Goal: Task Accomplishment & Management: Manage account settings

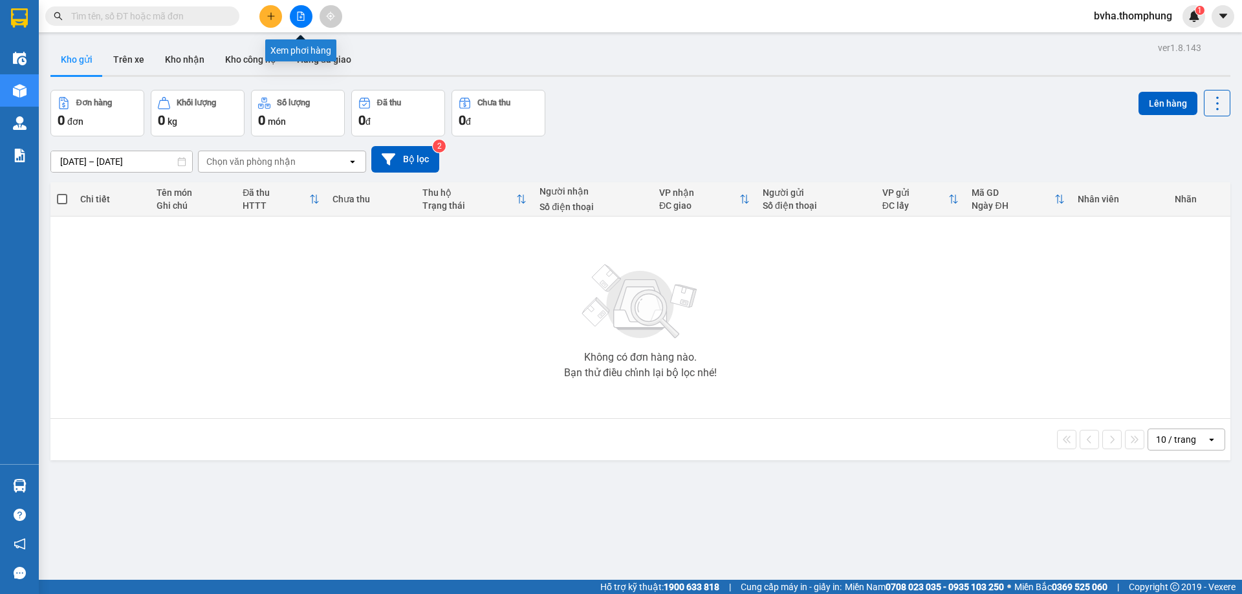
click at [296, 19] on button at bounding box center [301, 16] width 23 height 23
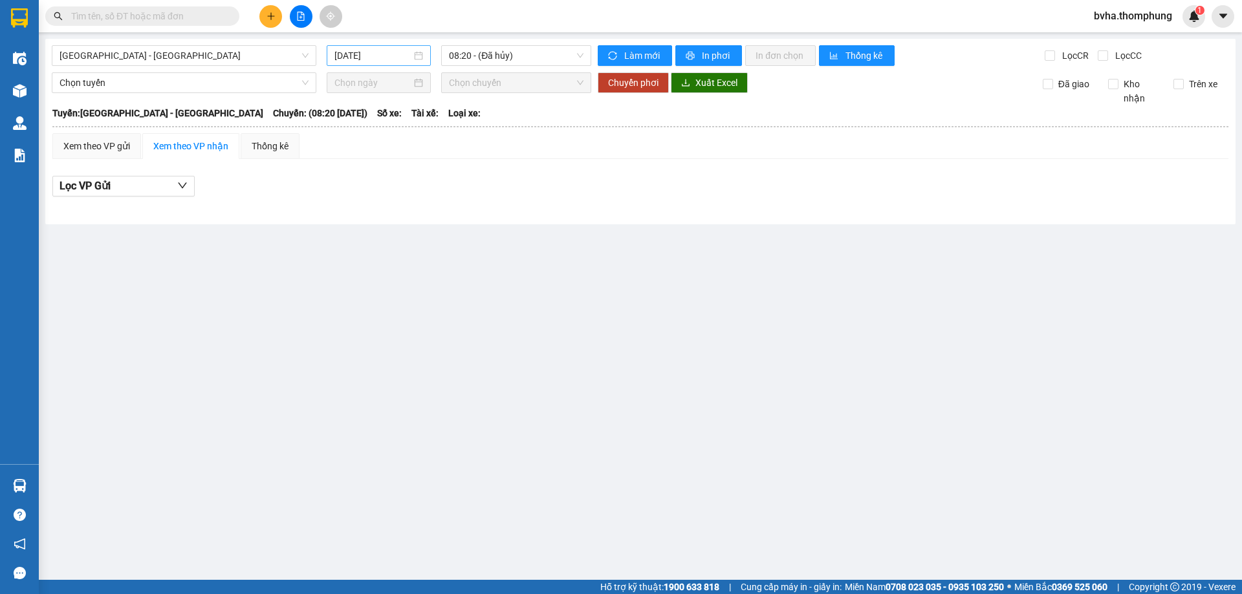
click at [387, 62] on input "[DATE]" at bounding box center [372, 56] width 77 height 14
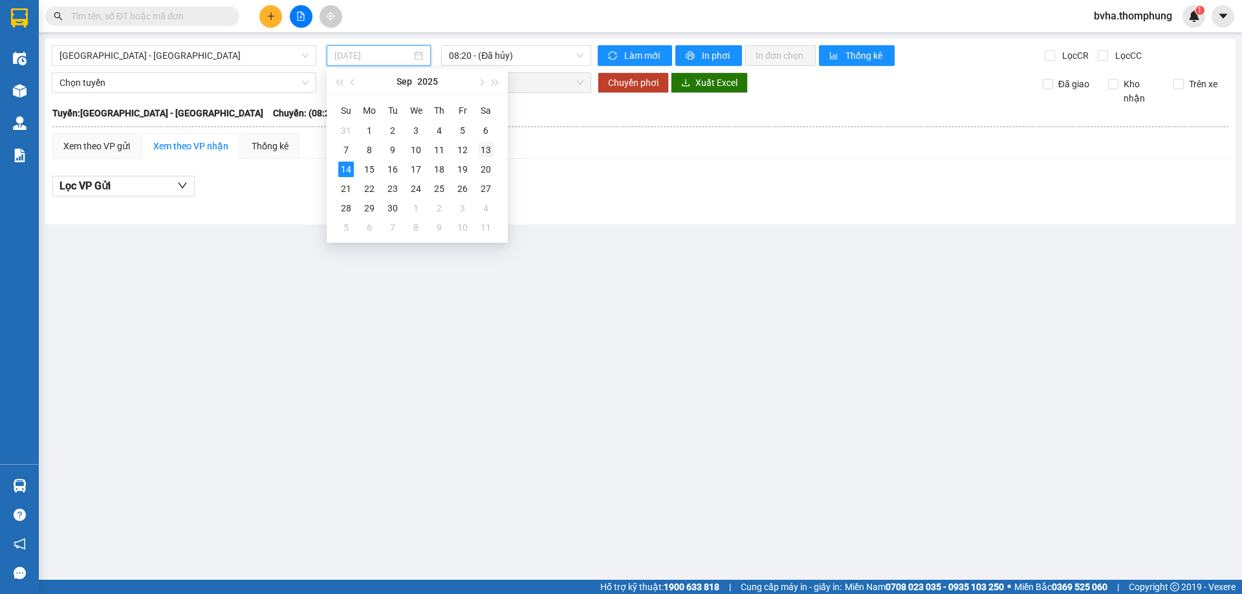
click at [483, 152] on div "13" at bounding box center [486, 150] width 16 height 16
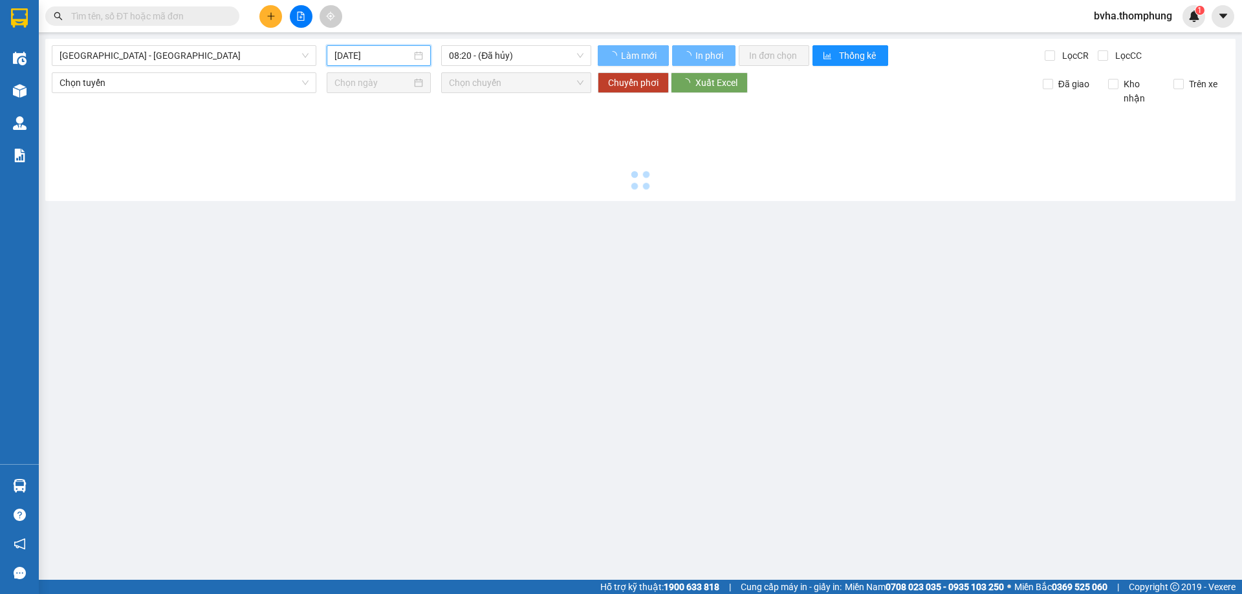
type input "[DATE]"
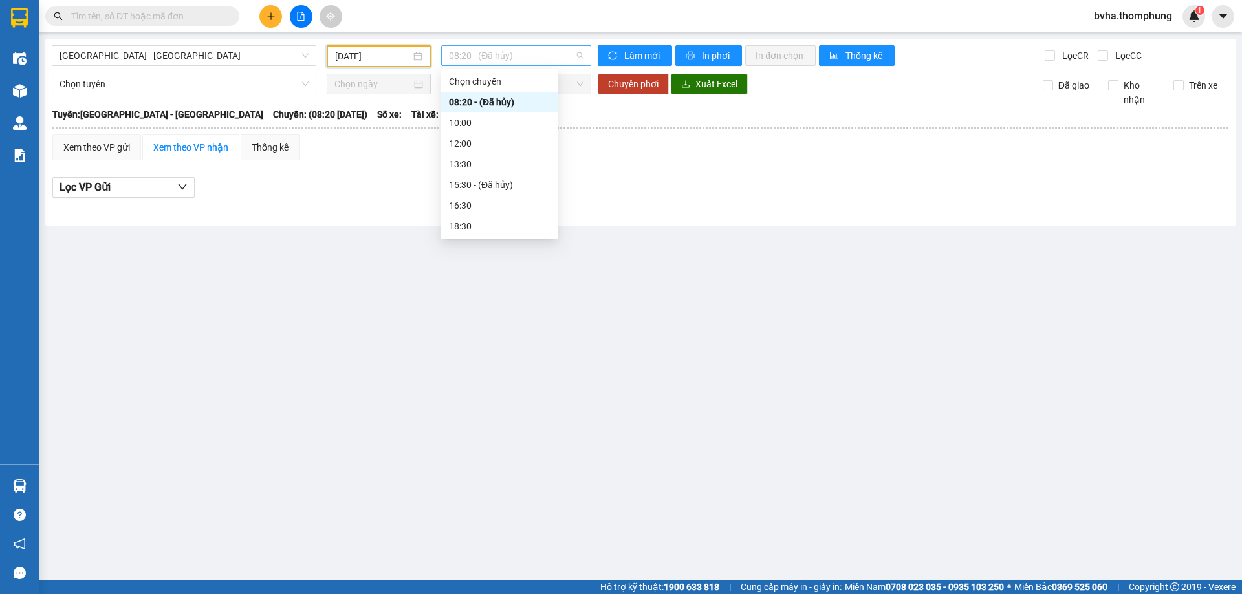
click at [484, 62] on span "08:20 - (Đã hủy)" at bounding box center [516, 55] width 135 height 19
click at [471, 211] on div "16:30" at bounding box center [499, 206] width 101 height 14
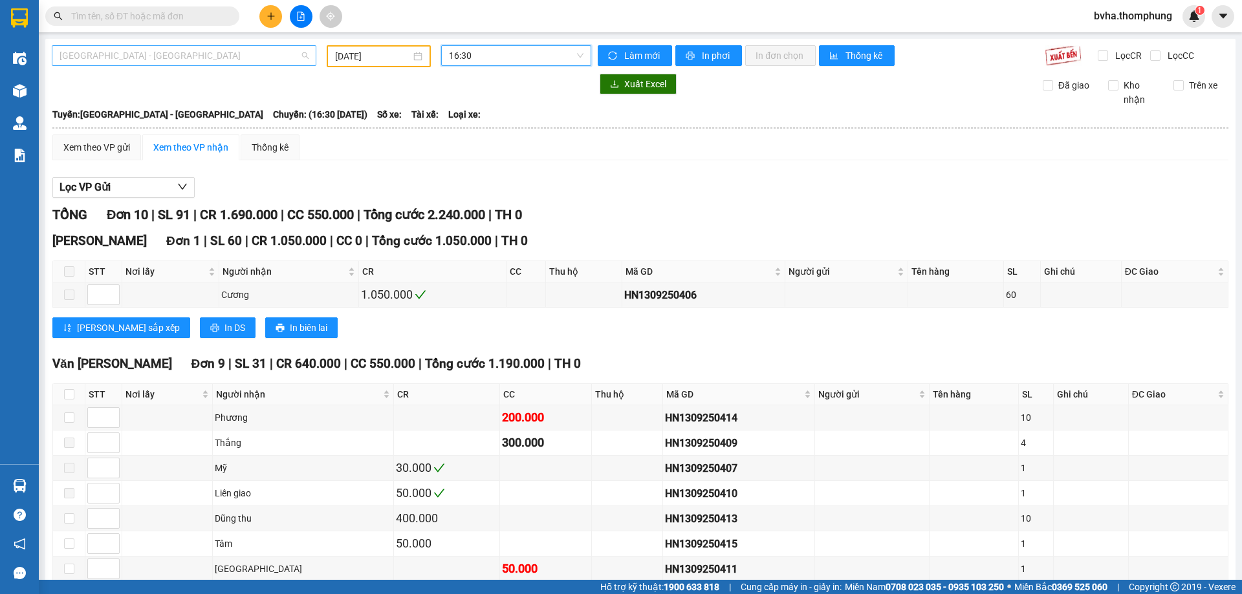
click at [209, 58] on span "[GEOGRAPHIC_DATA] - [GEOGRAPHIC_DATA]" at bounding box center [183, 55] width 249 height 19
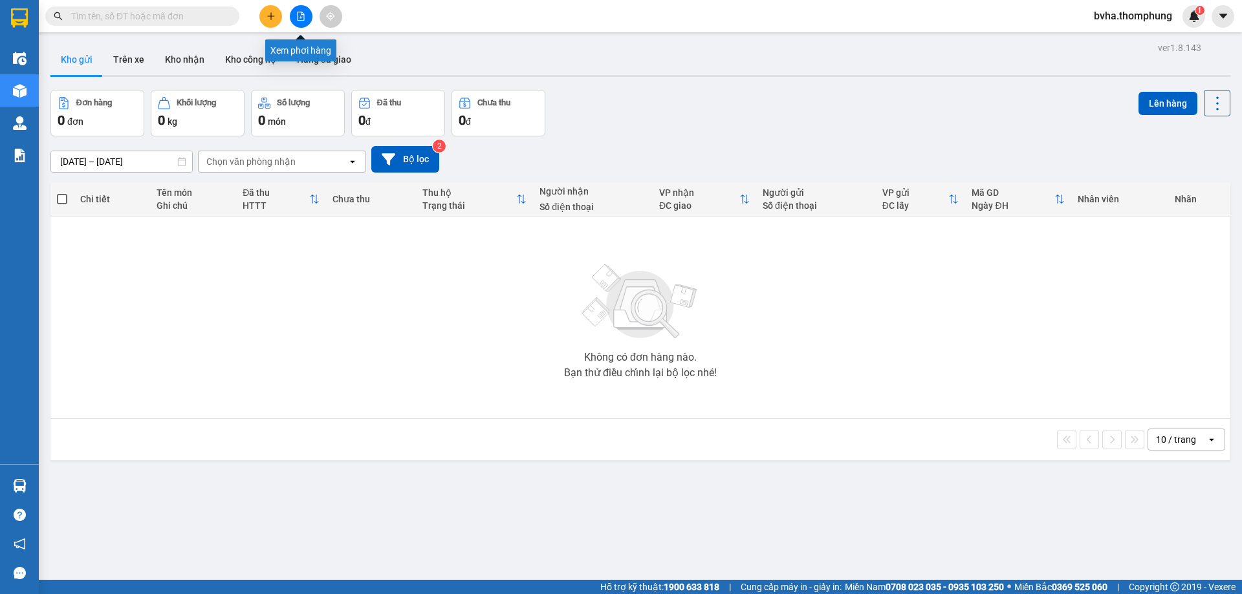
click at [308, 19] on button at bounding box center [301, 16] width 23 height 23
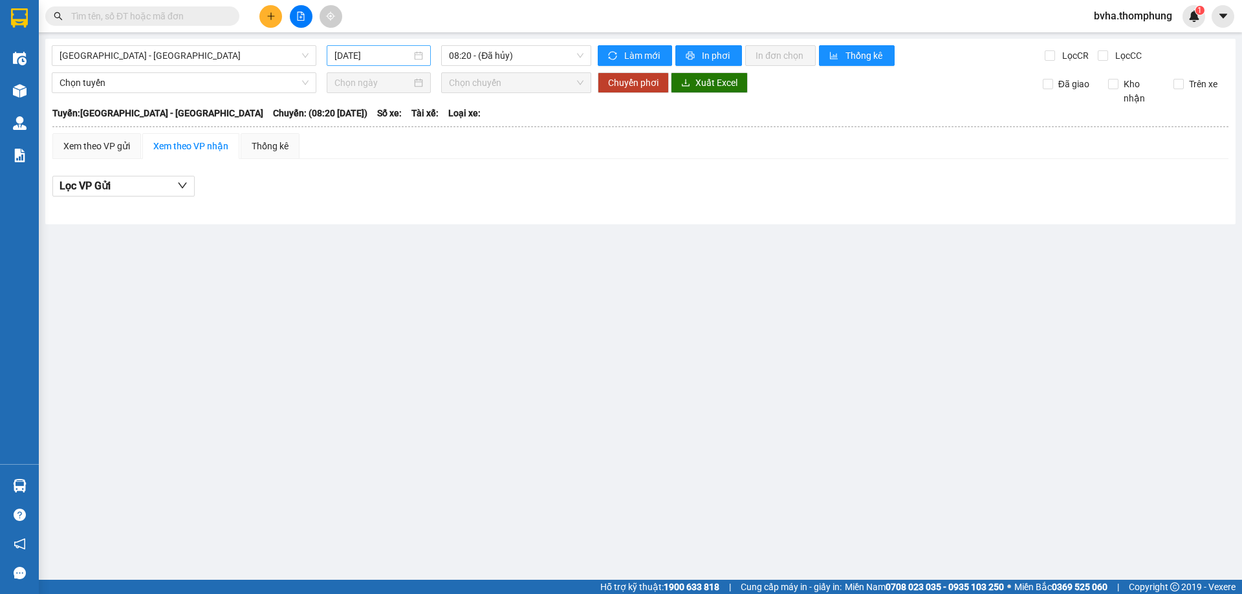
click at [405, 59] on input "[DATE]" at bounding box center [372, 56] width 77 height 14
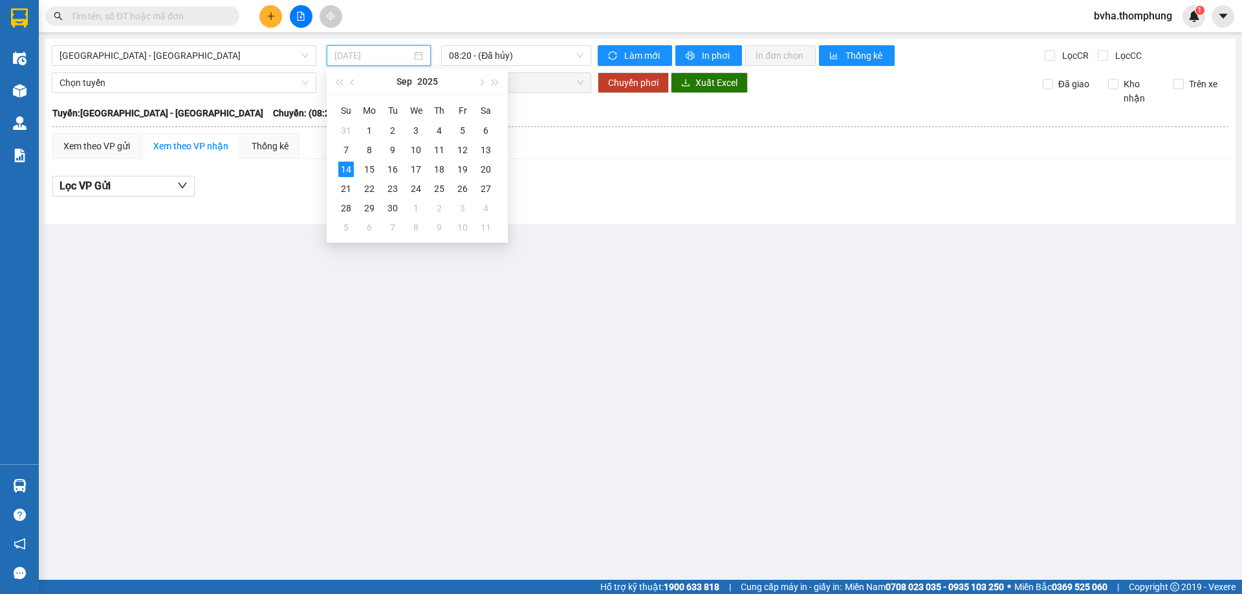
click at [347, 169] on div "14" at bounding box center [346, 170] width 16 height 16
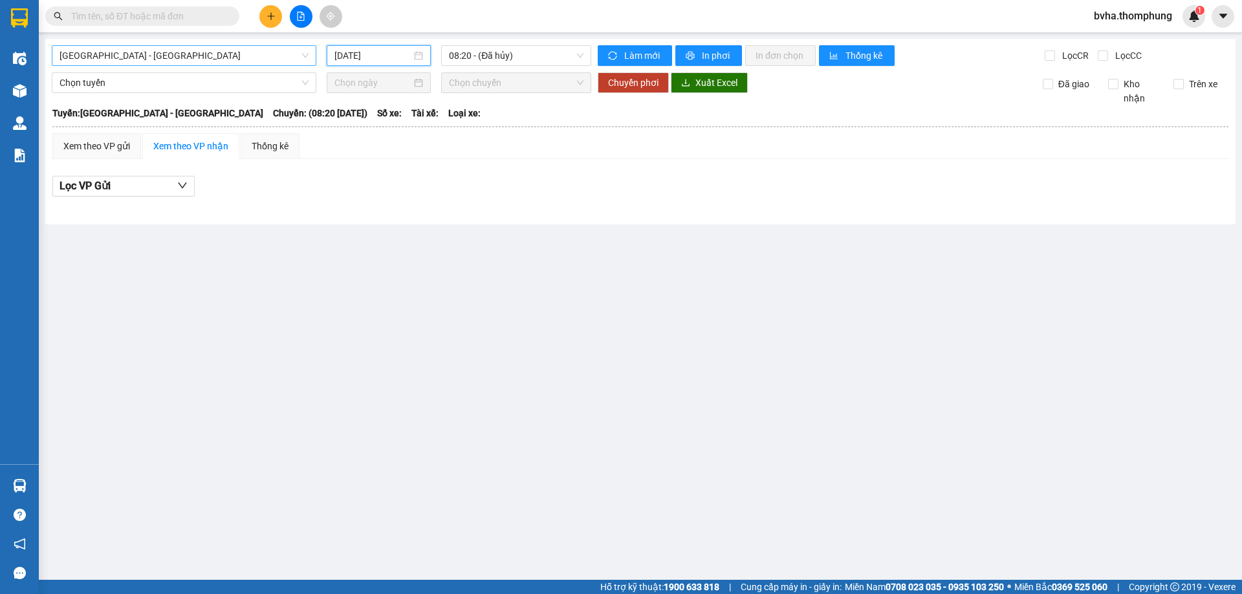
click at [141, 56] on span "[GEOGRAPHIC_DATA] - [GEOGRAPHIC_DATA]" at bounding box center [183, 55] width 249 height 19
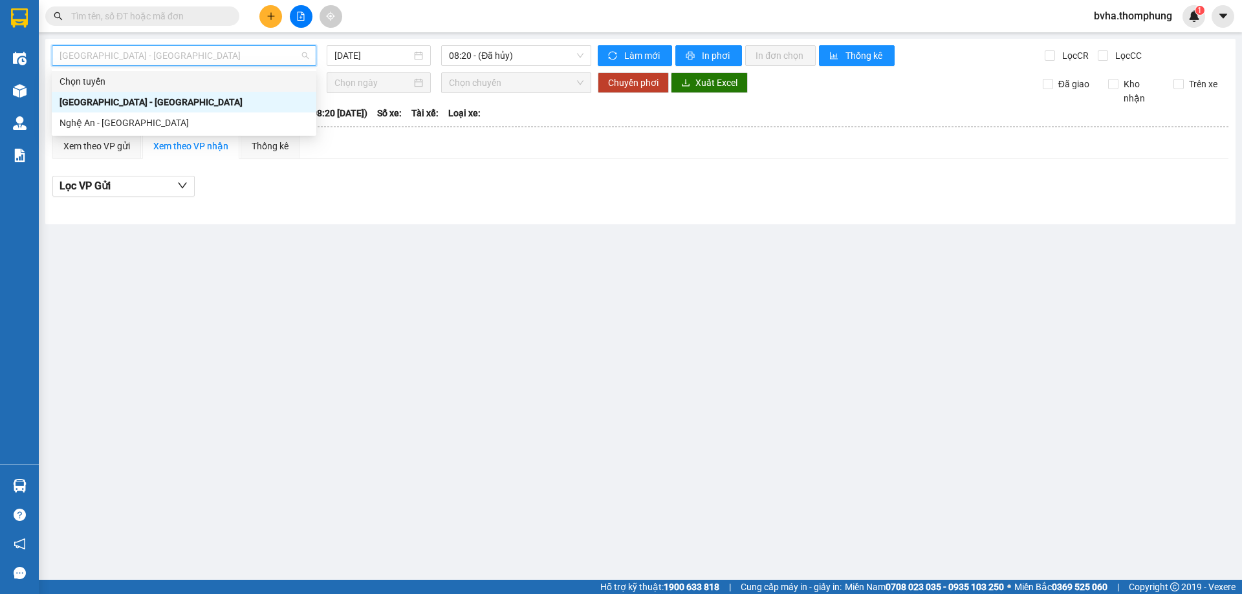
drag, startPoint x: 388, startPoint y: 59, endPoint x: 401, endPoint y: 107, distance: 50.2
click at [393, 83] on body "Kết quả tìm kiếm ( 0 ) Bộ lọc No Data bvha.thomphung 1 Điều hành xe Kho hàng mớ…" at bounding box center [621, 297] width 1242 height 594
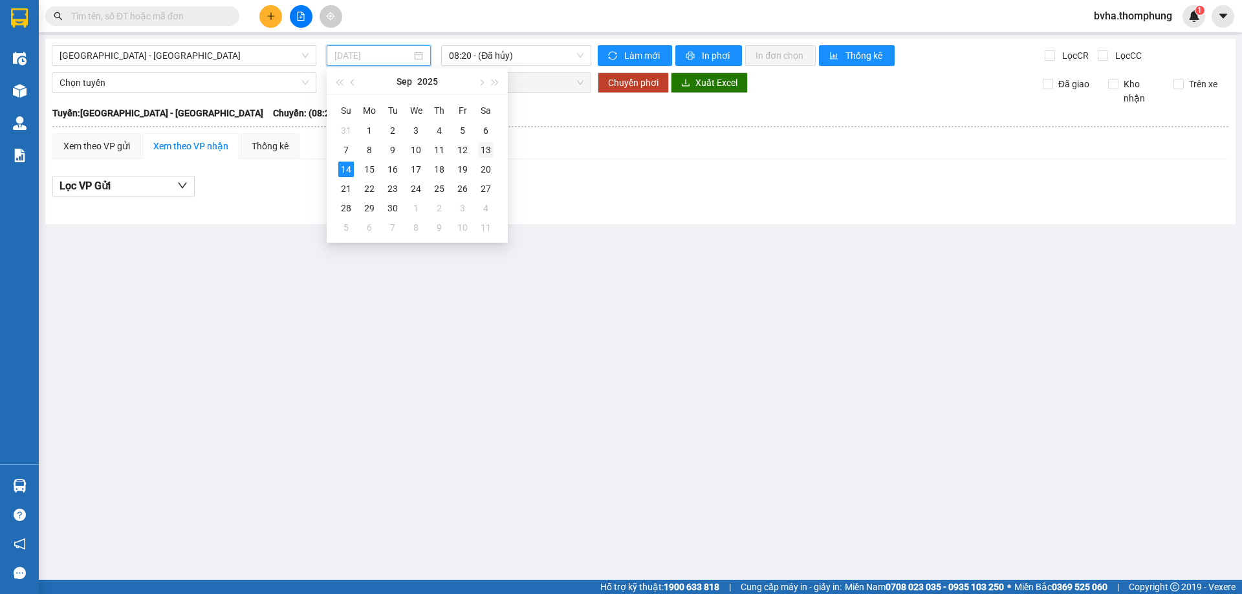
click at [479, 150] on div "13" at bounding box center [486, 150] width 16 height 16
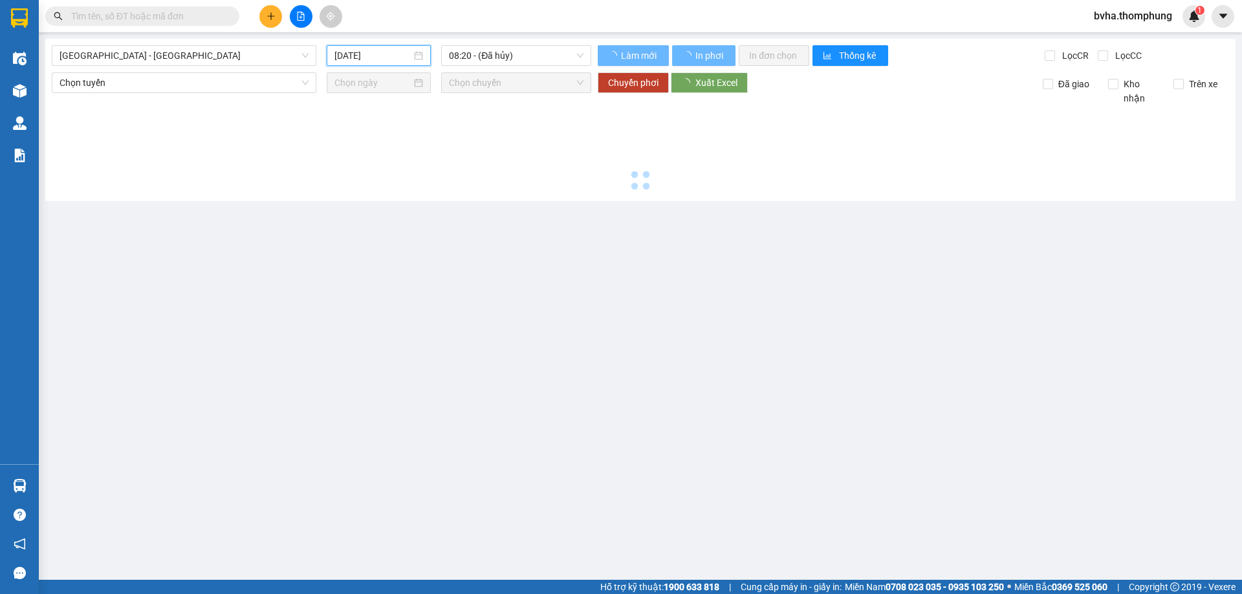
type input "[DATE]"
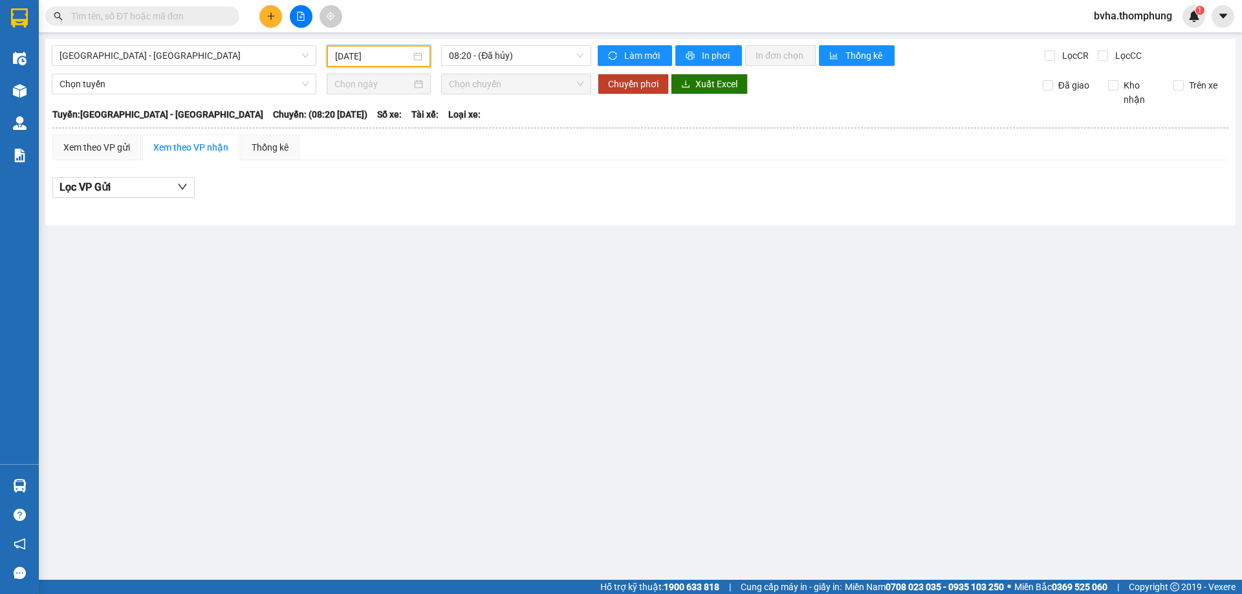
click at [502, 63] on span "08:20 - (Đã hủy)" at bounding box center [516, 55] width 135 height 19
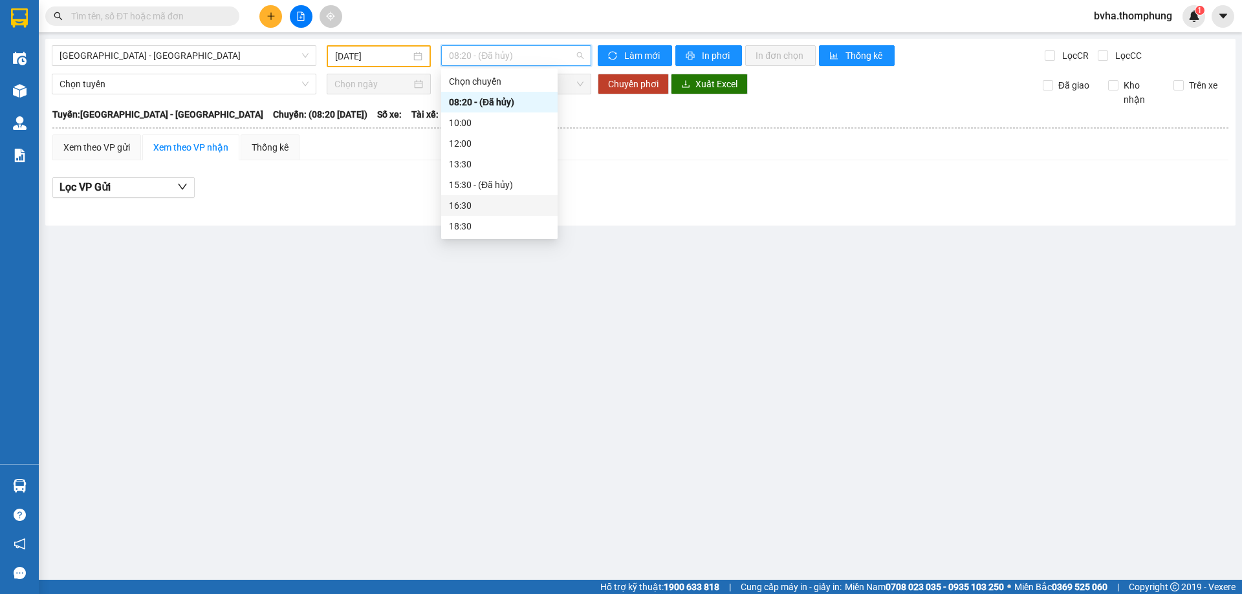
click at [475, 210] on div "16:30" at bounding box center [499, 206] width 101 height 14
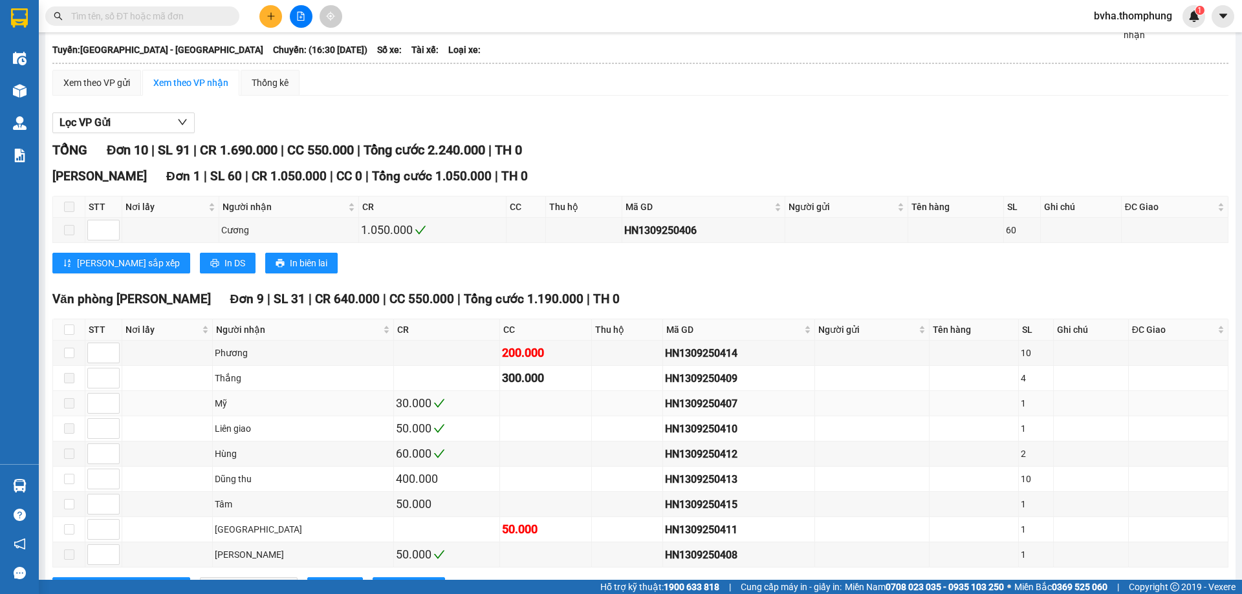
scroll to position [119, 0]
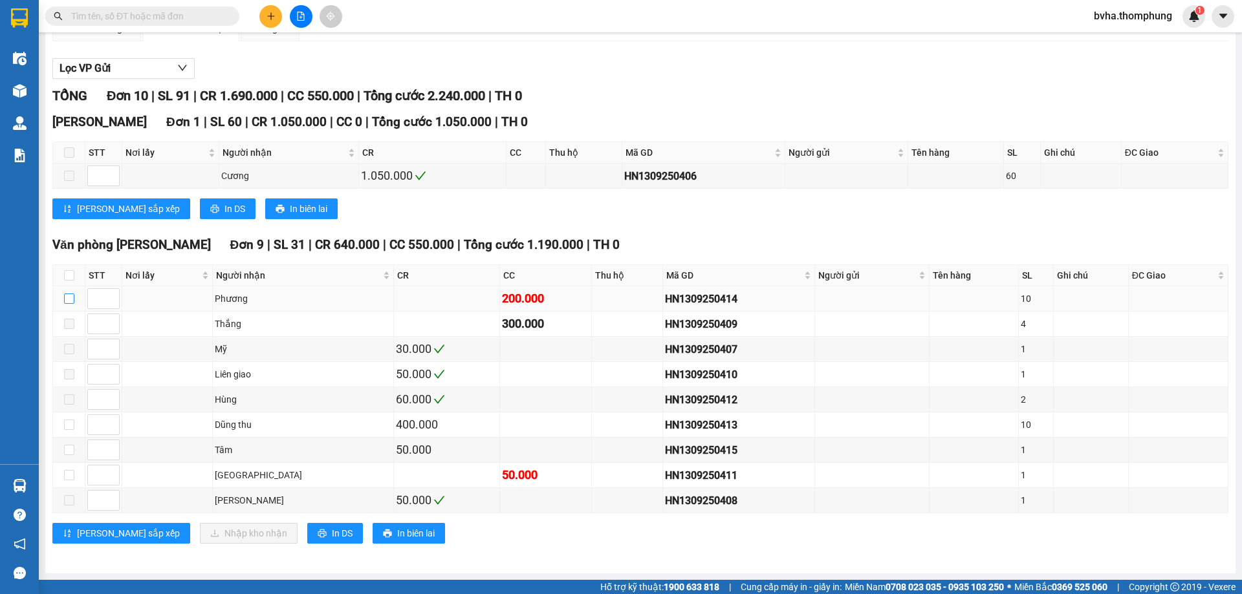
click at [67, 301] on input "checkbox" at bounding box center [69, 299] width 10 height 10
checkbox input "true"
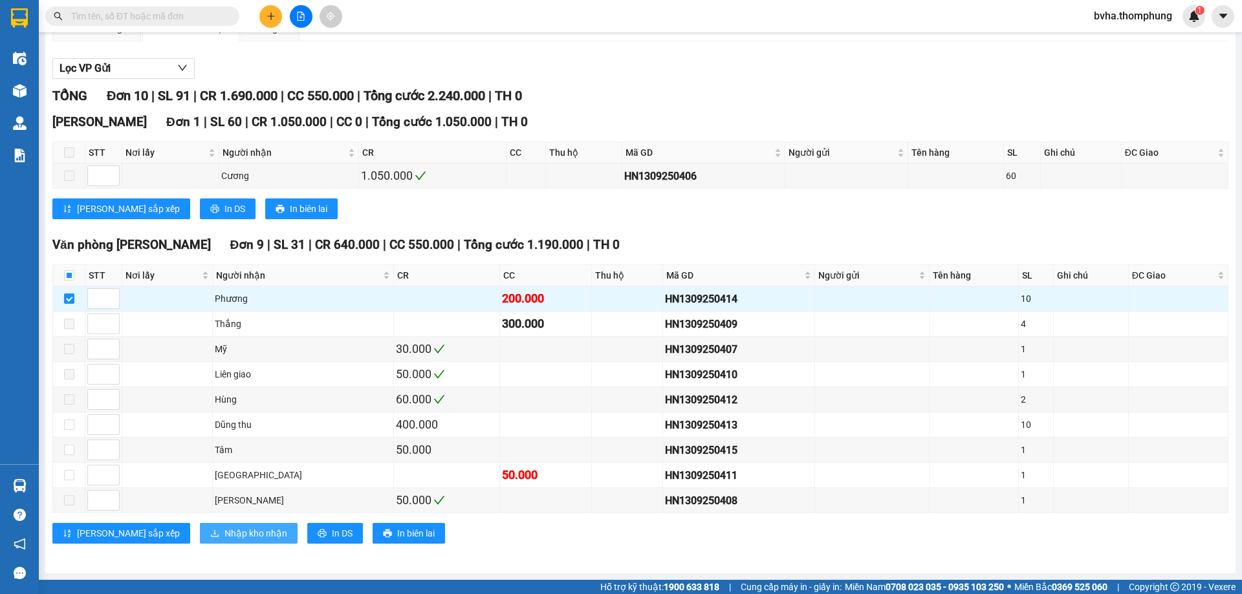
click at [224, 537] on span "Nhập kho nhận" at bounding box center [255, 533] width 63 height 14
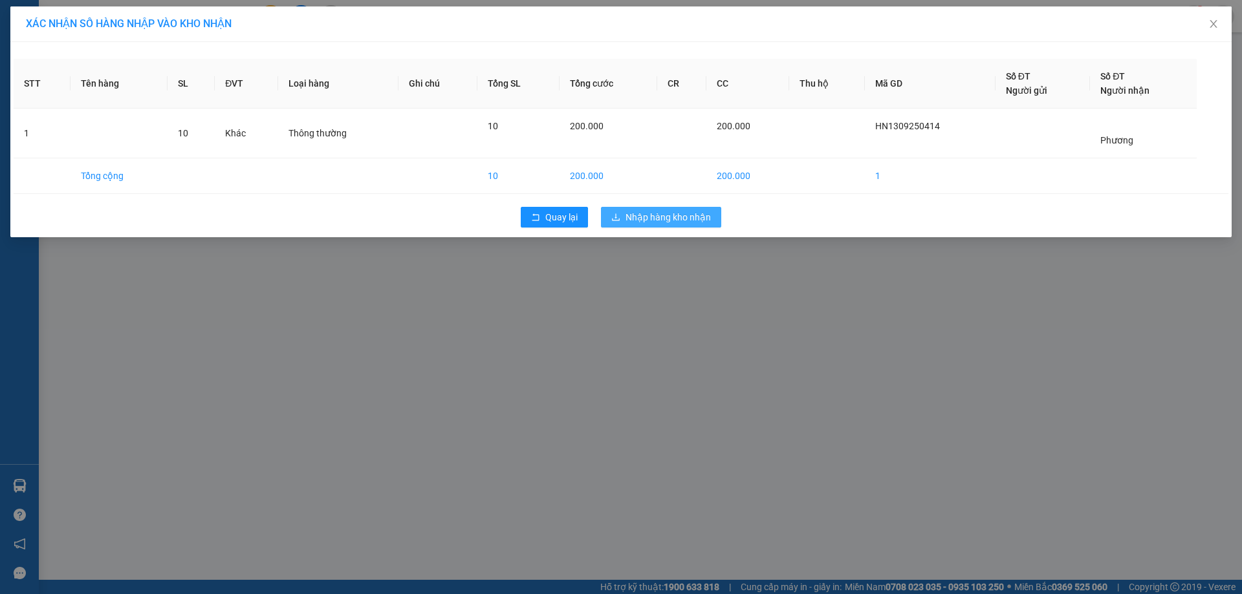
click at [656, 219] on span "Nhập hàng kho nhận" at bounding box center [667, 217] width 85 height 14
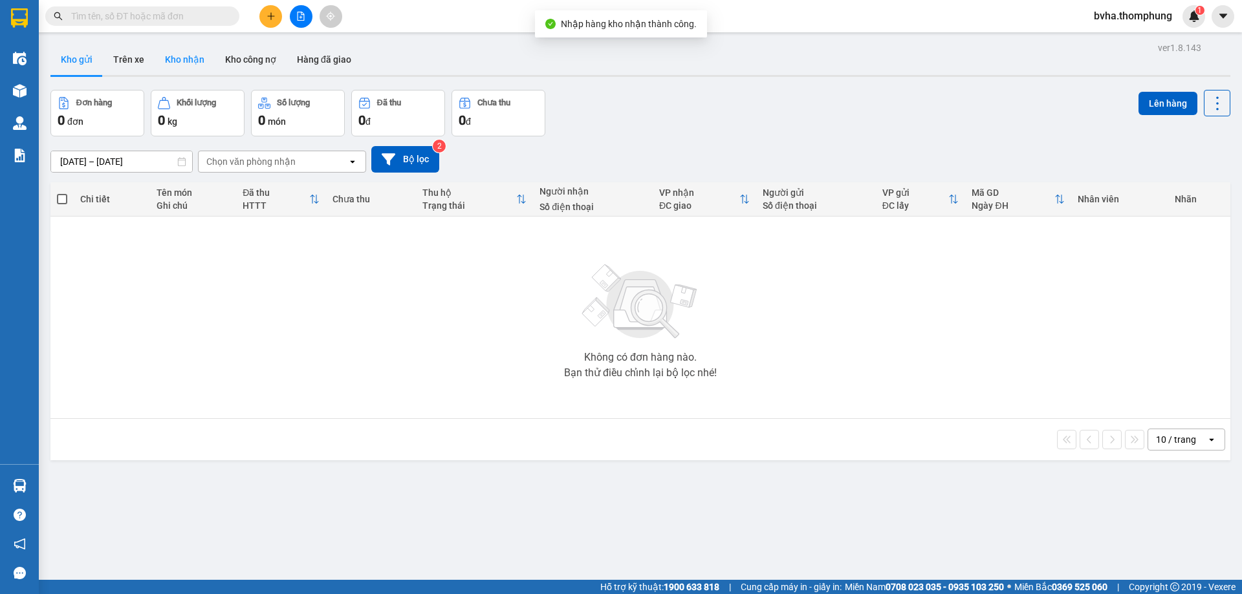
click at [178, 58] on button "Kho nhận" at bounding box center [185, 59] width 60 height 31
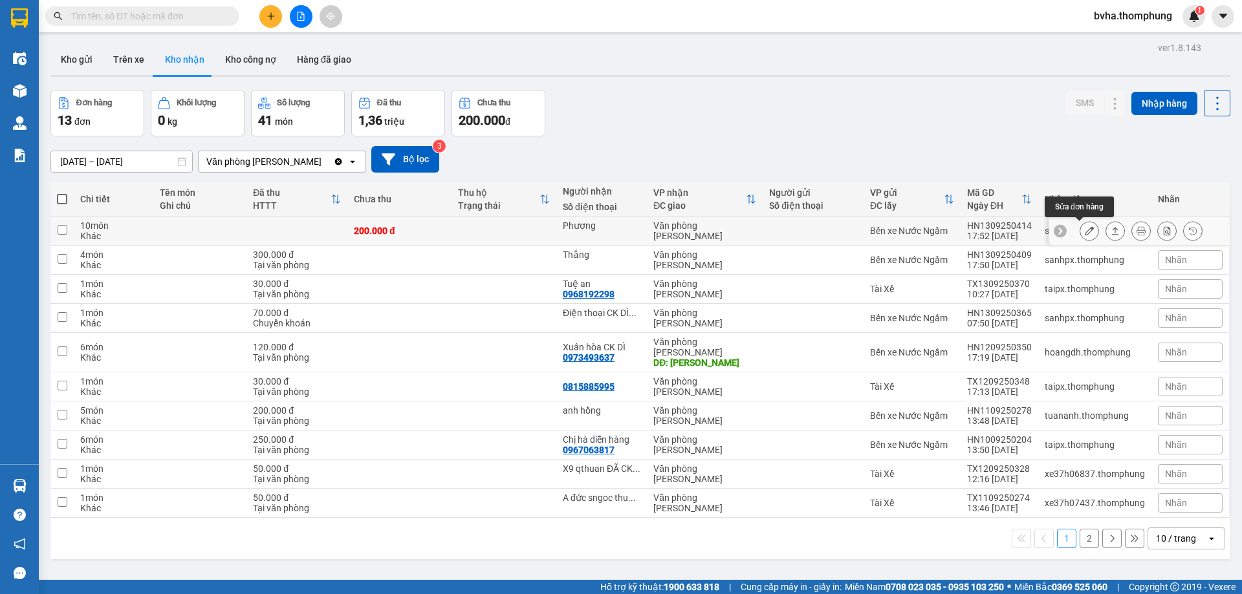
click at [1085, 235] on icon at bounding box center [1089, 230] width 9 height 9
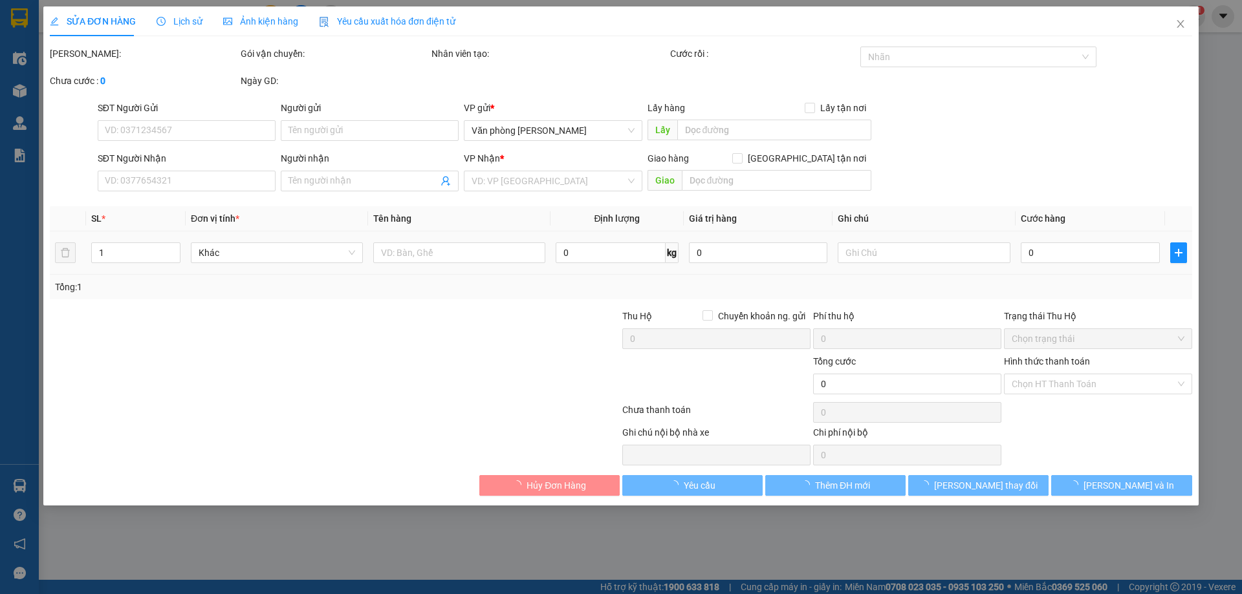
type input "Phương"
type input "200.000"
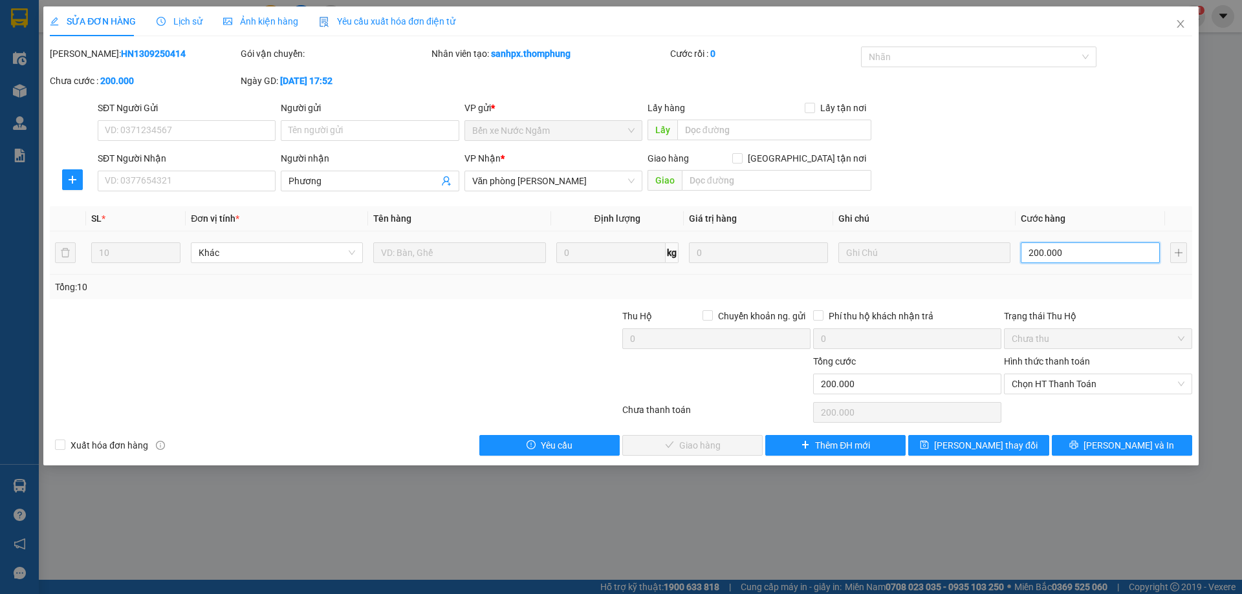
click at [1135, 257] on input "200.000" at bounding box center [1090, 253] width 139 height 21
type input "1"
type input "15"
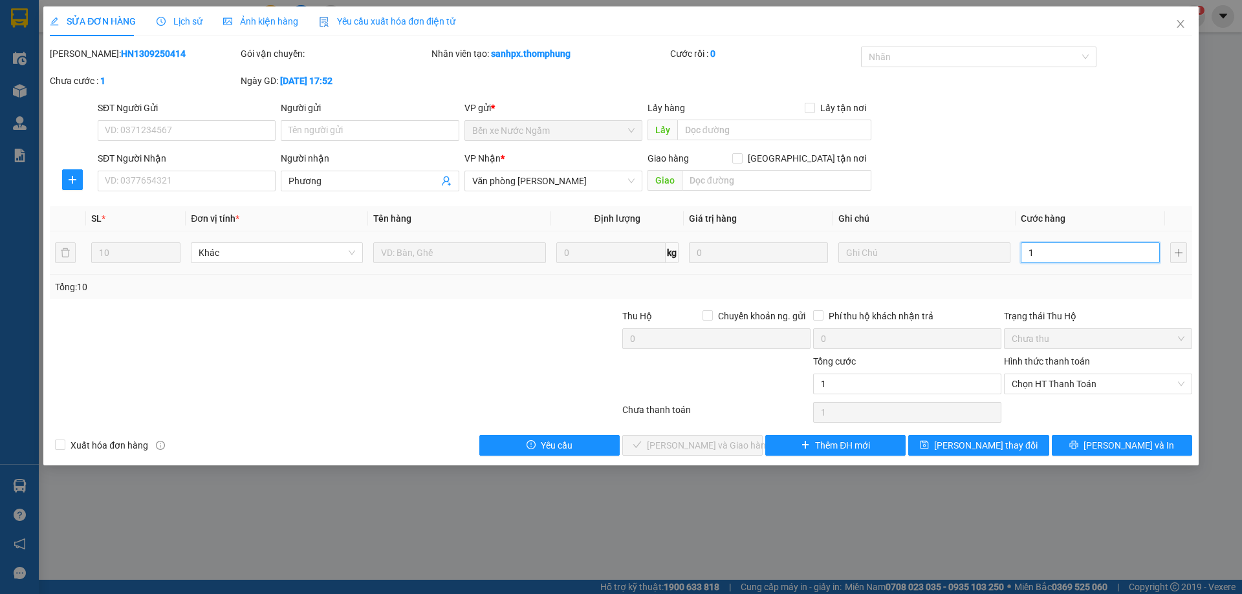
type input "15"
type input "150"
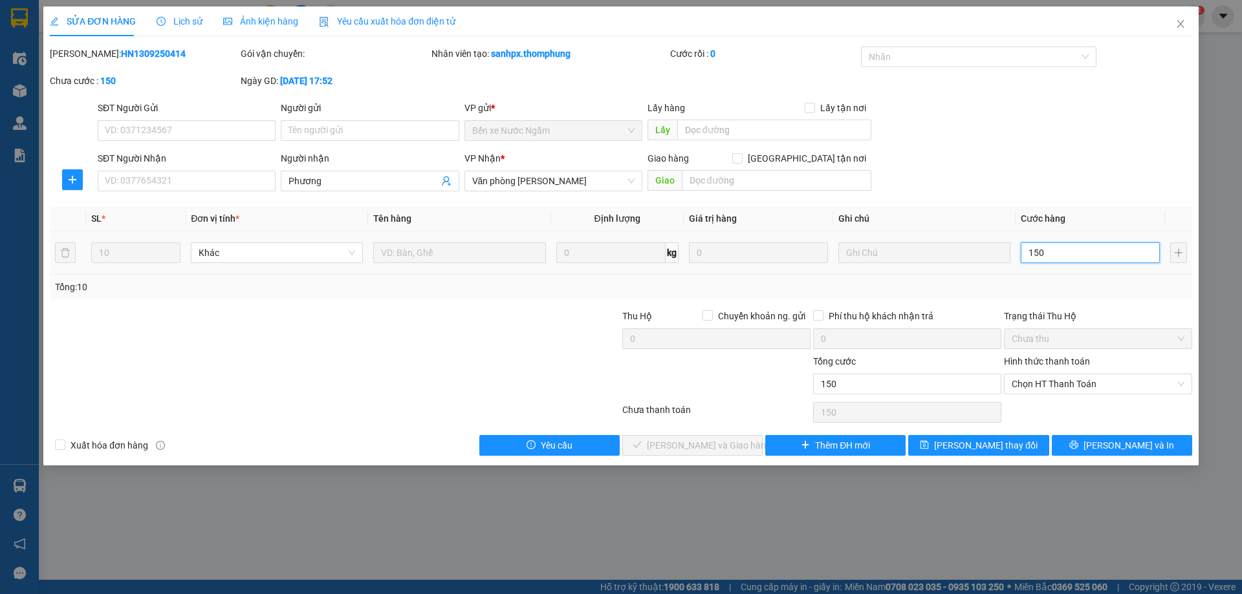
type input "1.500"
type input "15.000"
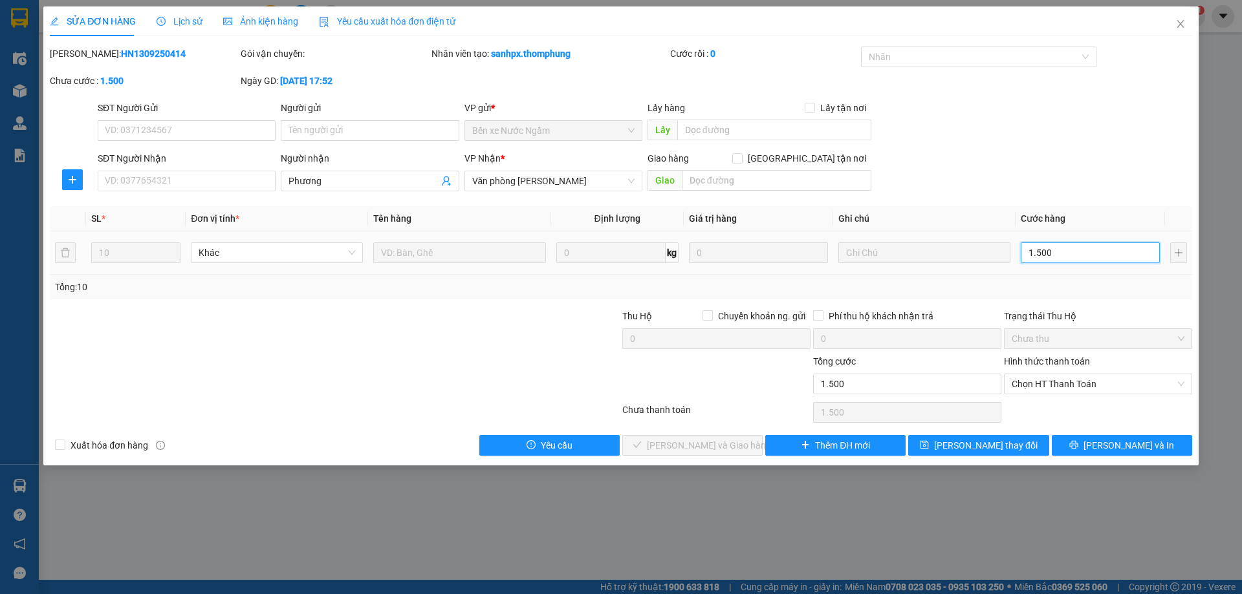
type input "15.000"
type input "150.000"
click at [1095, 385] on span "Chọn HT Thanh Toán" at bounding box center [1097, 383] width 173 height 19
type input "150.000"
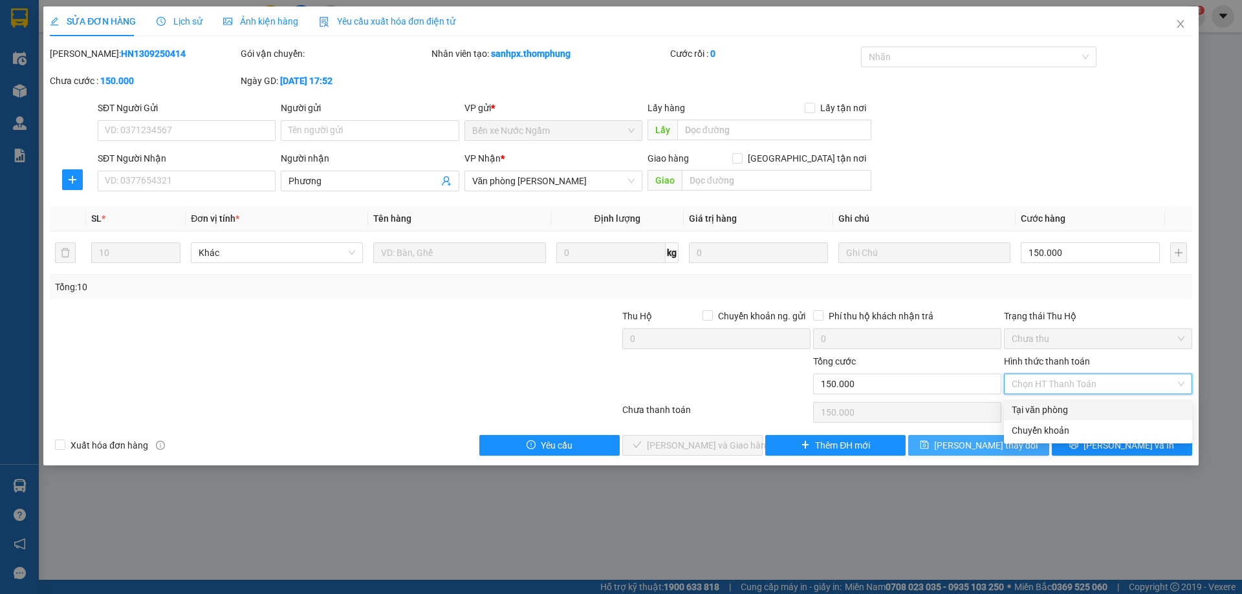
drag, startPoint x: 1046, startPoint y: 412, endPoint x: 1019, endPoint y: 440, distance: 38.9
click at [1042, 418] on div "Tại văn phòng" at bounding box center [1098, 410] width 188 height 21
type input "0"
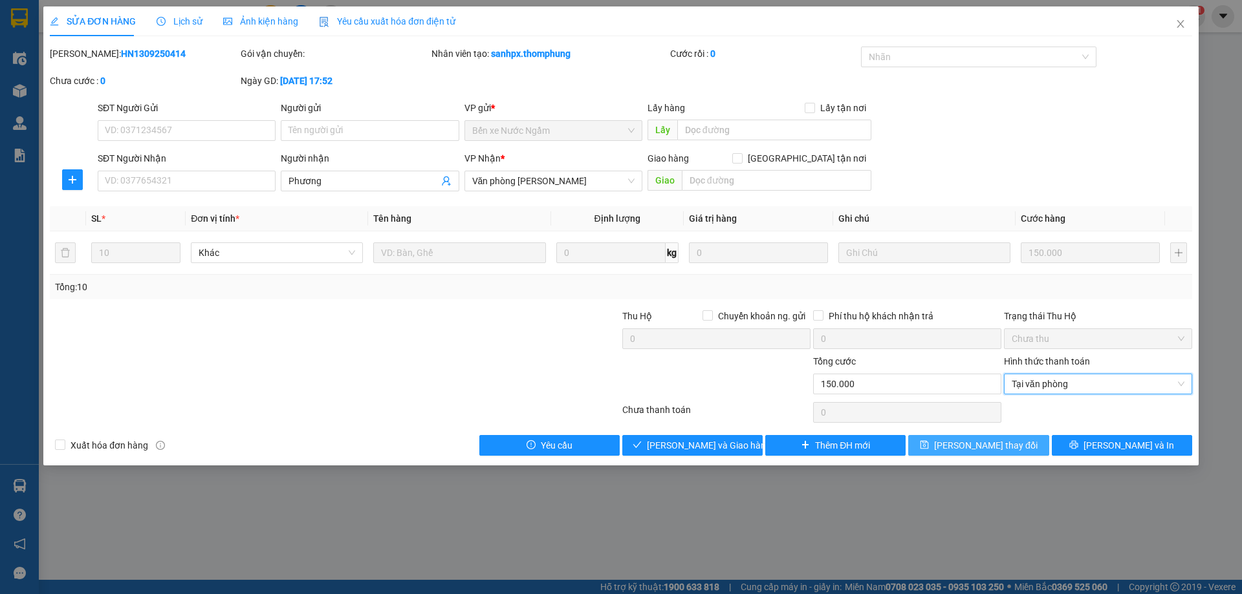
drag, startPoint x: 992, startPoint y: 451, endPoint x: 914, endPoint y: 437, distance: 78.8
click at [991, 451] on span "Lưu thay đổi" at bounding box center [985, 445] width 103 height 14
